Goal: Task Accomplishment & Management: Manage account settings

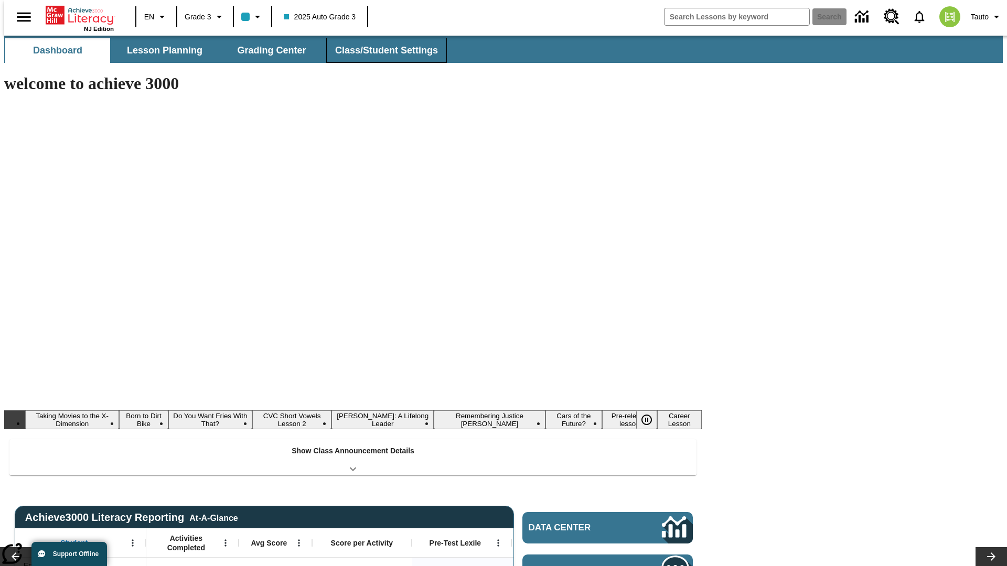
click at [381, 50] on button "Class/Student Settings" at bounding box center [386, 50] width 121 height 25
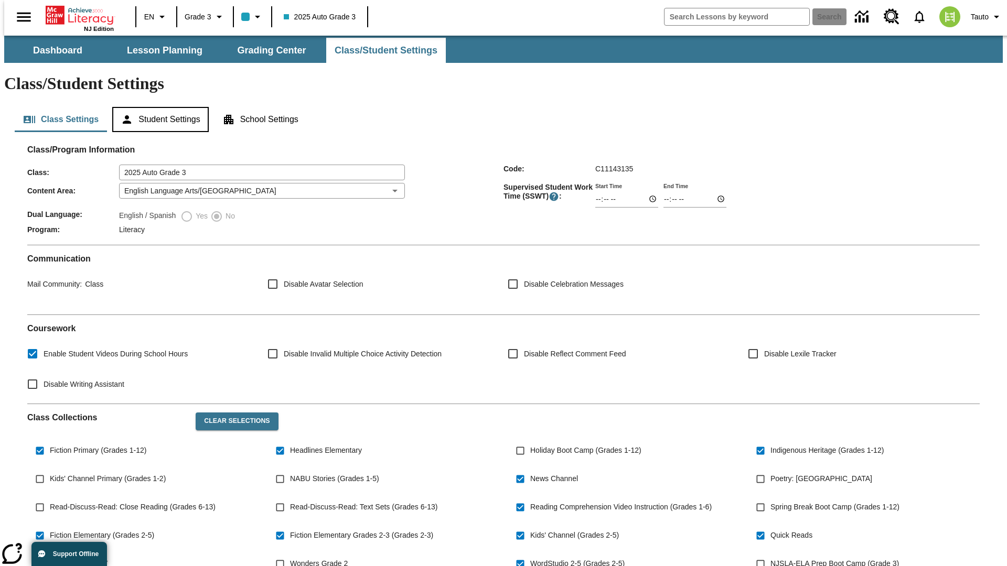
click at [158, 107] on button "Student Settings" at bounding box center [160, 119] width 96 height 25
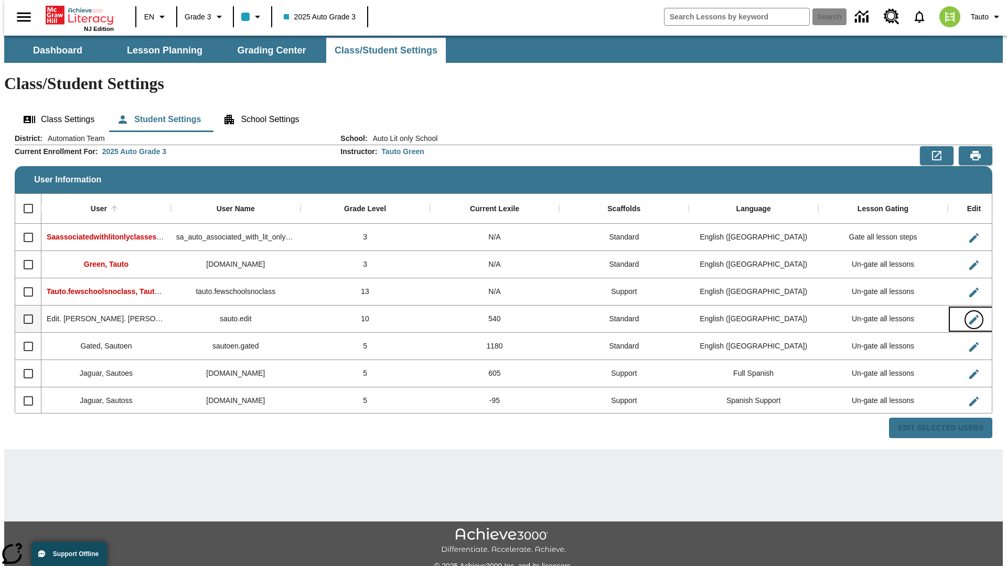
click at [969, 315] on icon "Edit User" at bounding box center [973, 319] width 9 height 9
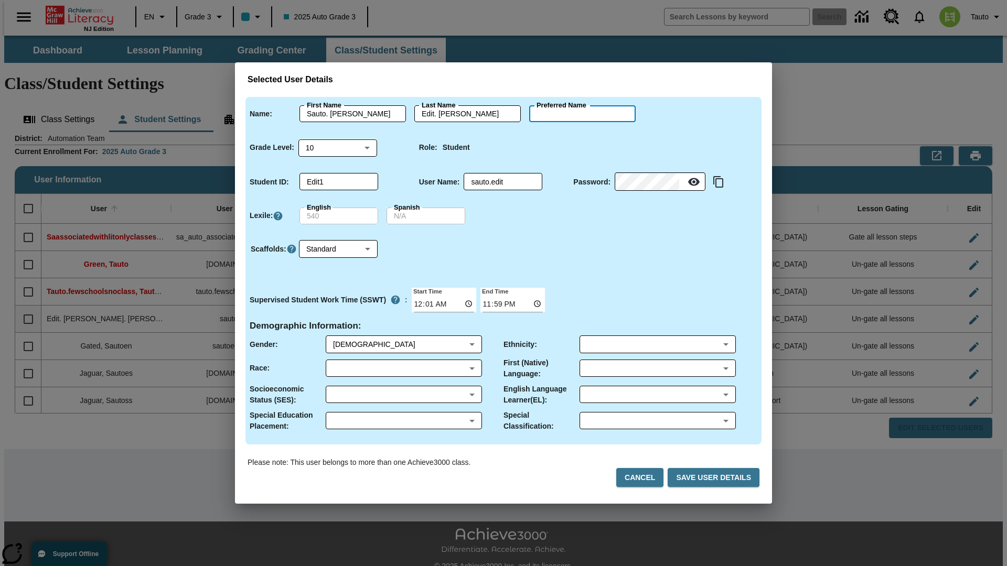
type input "[PERSON_NAME]"
click at [644, 478] on button "Cancel" at bounding box center [639, 477] width 47 height 19
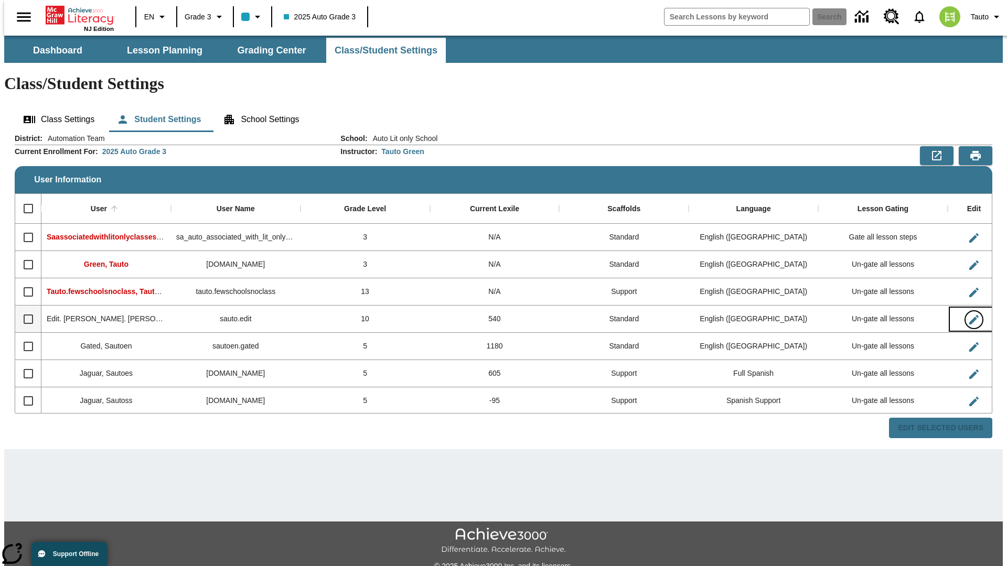
click at [969, 315] on icon "Edit User" at bounding box center [973, 319] width 9 height 9
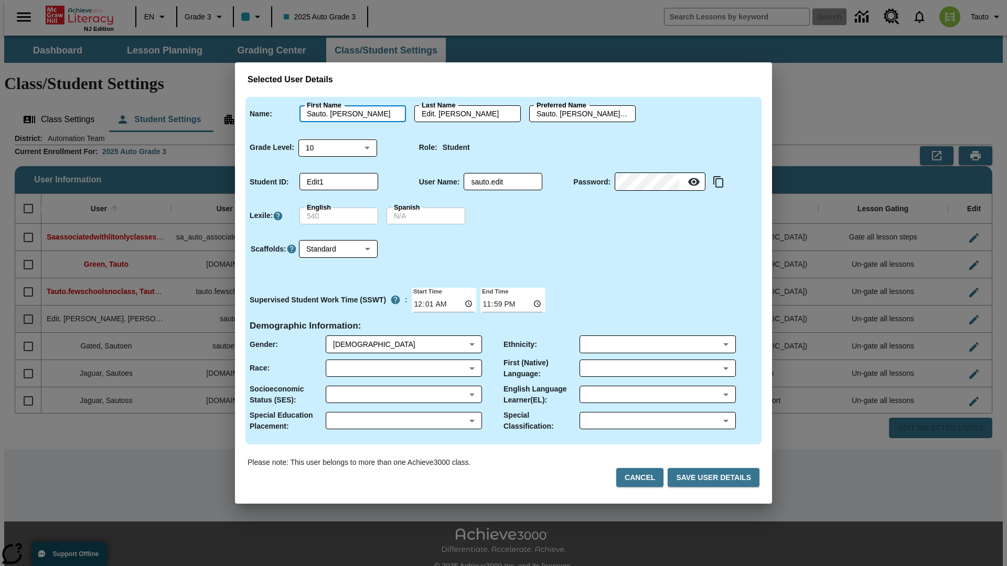
type input "Sauto. [PERSON_NAME]"
type input "Edit. [PERSON_NAME]"
type input "Sauto. [PERSON_NAME].Edit. [PERSON_NAME]"
click at [338, 147] on body "Skip to main content NJ Edition EN Grade 3 2025 Auto Grade 3 Search 0 Tauto Das…" at bounding box center [503, 313] width 998 height 554
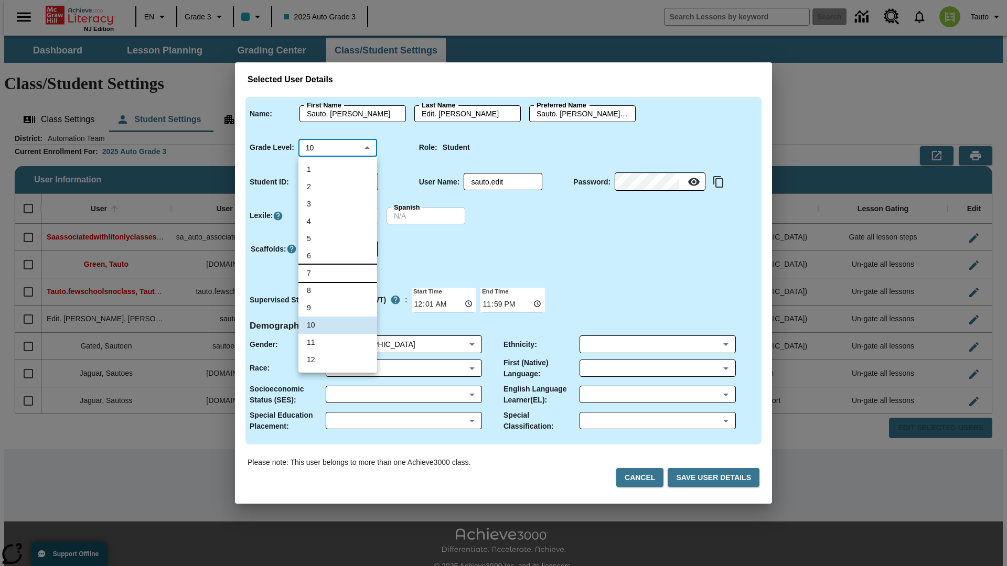
click at [338, 273] on li "7" at bounding box center [337, 273] width 79 height 17
type input "7"
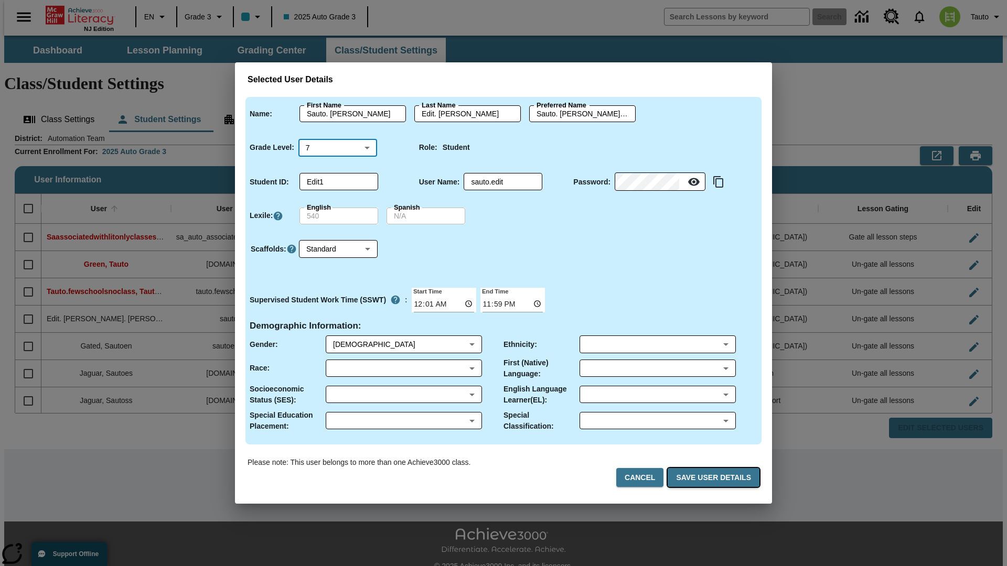
click at [715, 478] on button "Save User Details" at bounding box center [714, 477] width 92 height 19
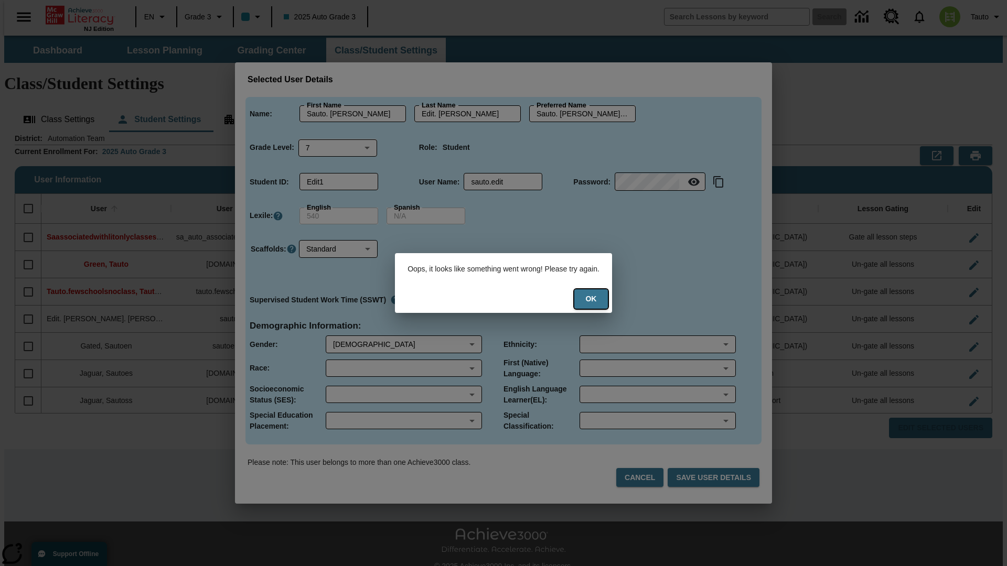
click at [598, 299] on button "Ok" at bounding box center [591, 298] width 34 height 19
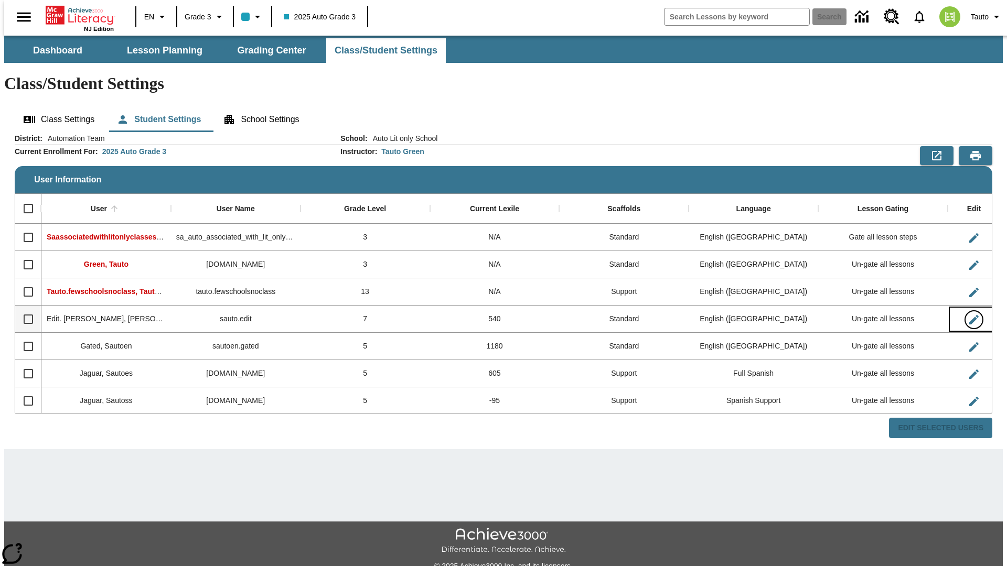
click at [969, 315] on icon "Edit User" at bounding box center [973, 319] width 9 height 9
